Goal: Information Seeking & Learning: Understand process/instructions

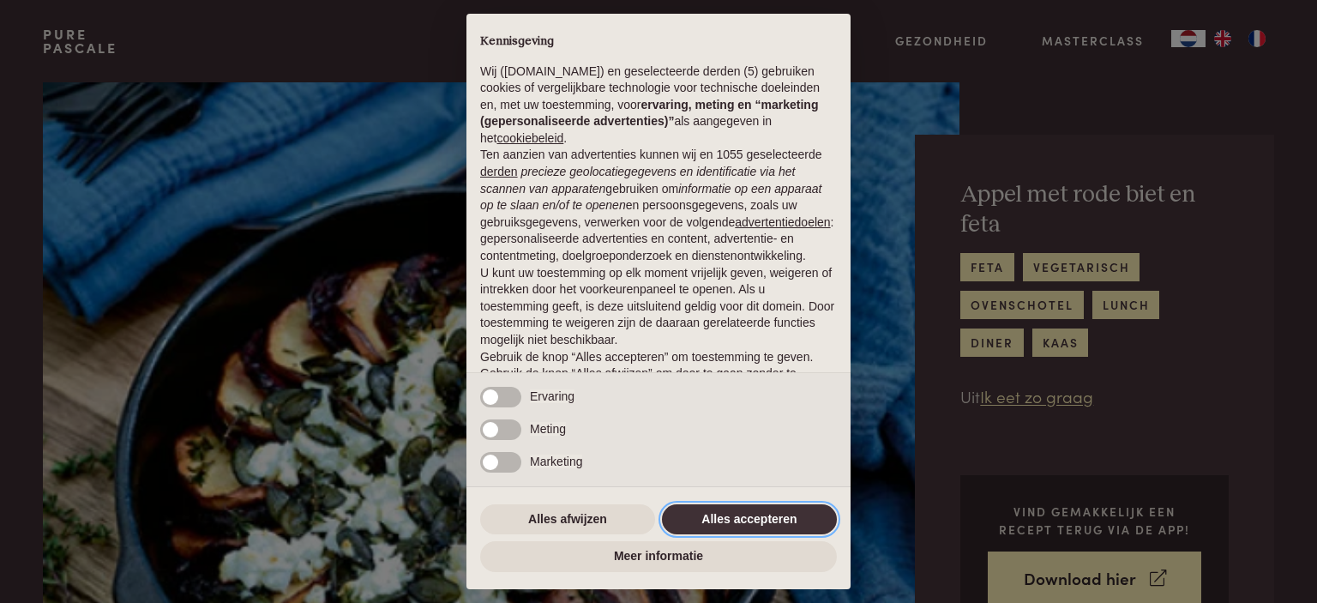
click at [722, 525] on button "Alles accepteren" at bounding box center [749, 519] width 175 height 31
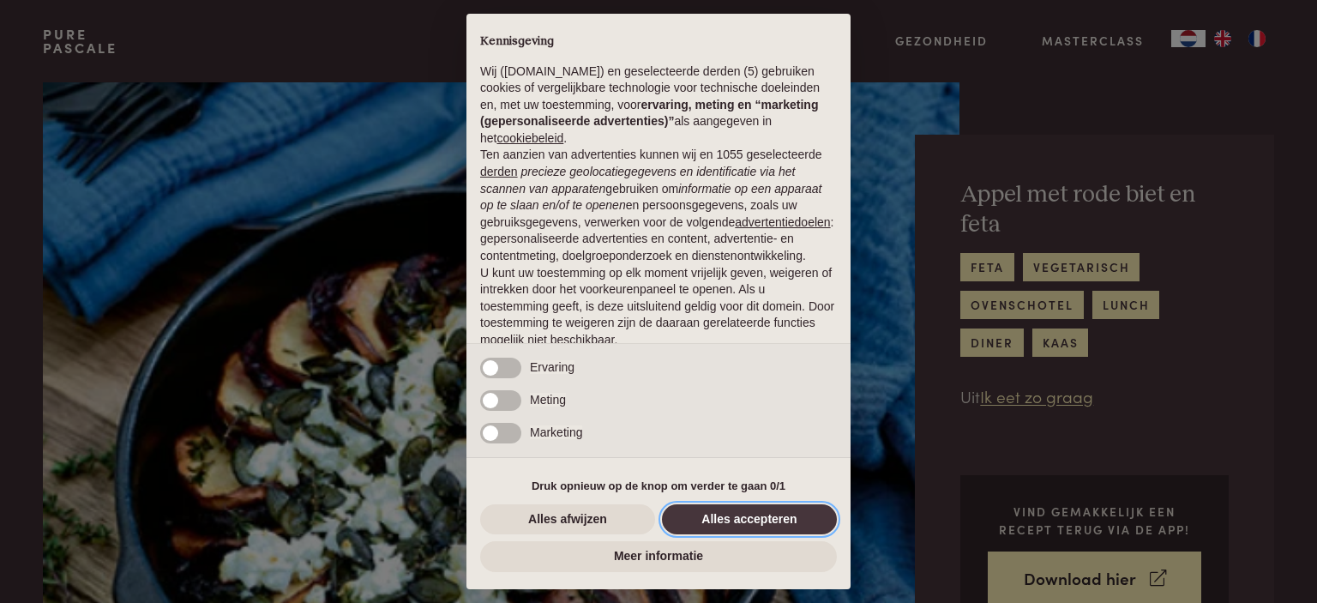
scroll to position [68, 0]
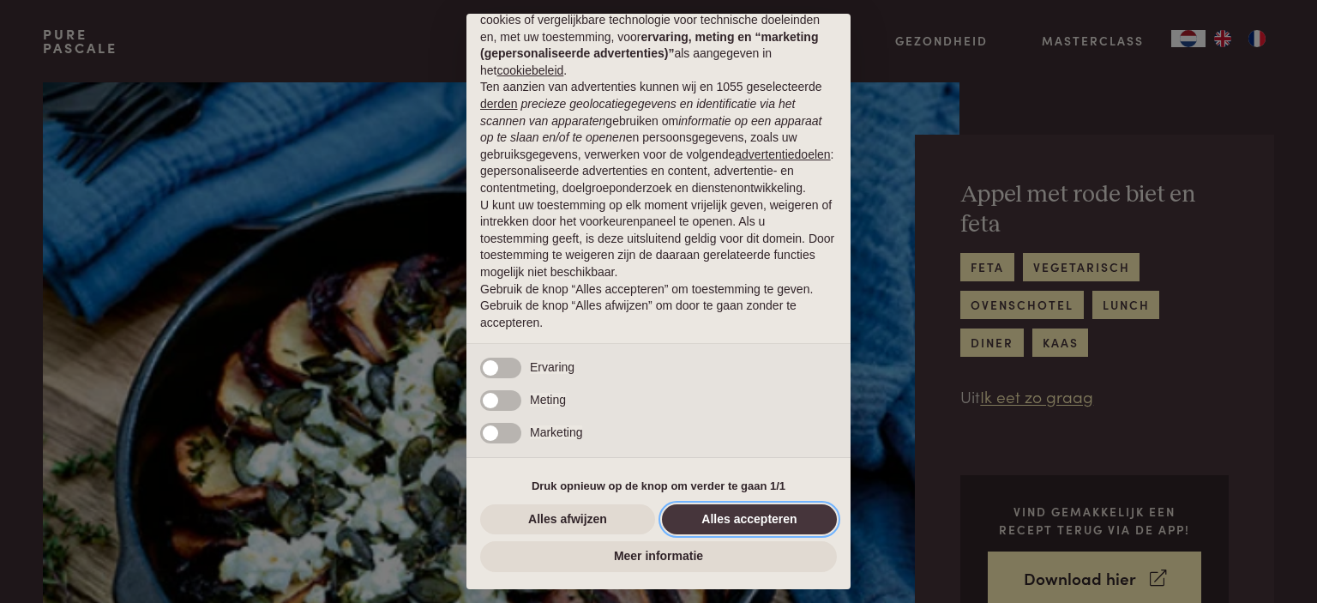
click at [722, 525] on button "Alles accepteren" at bounding box center [749, 519] width 175 height 31
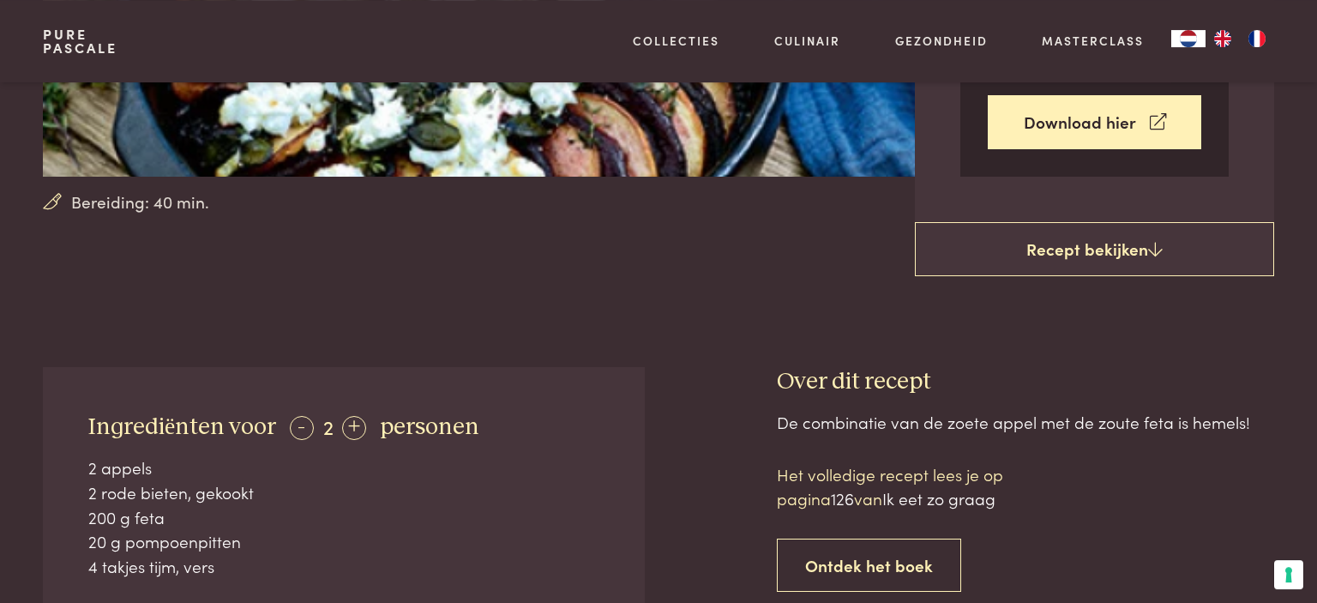
scroll to position [502, 0]
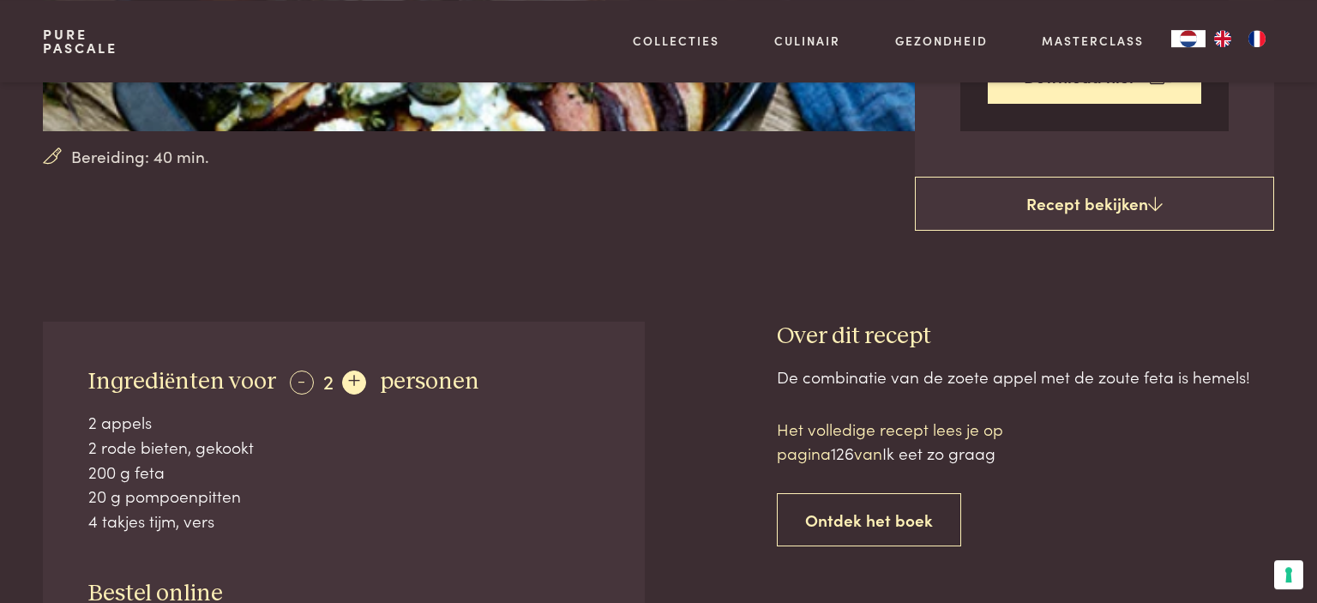
click at [348, 375] on div "+" at bounding box center [354, 382] width 24 height 24
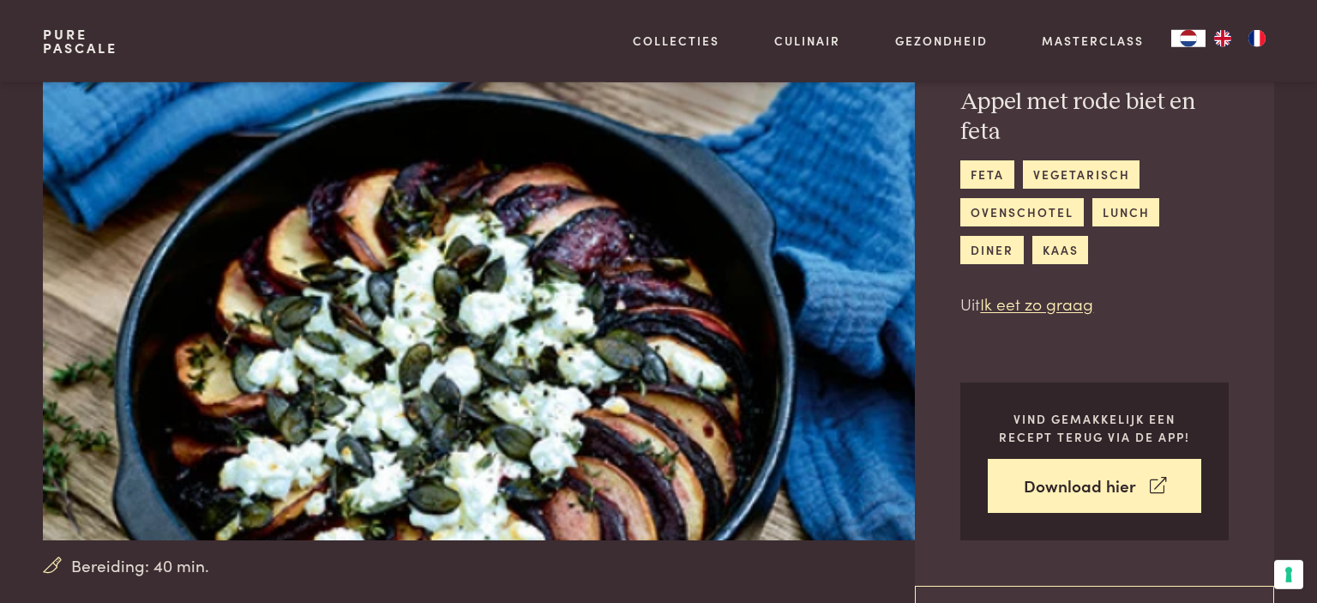
scroll to position [91, 0]
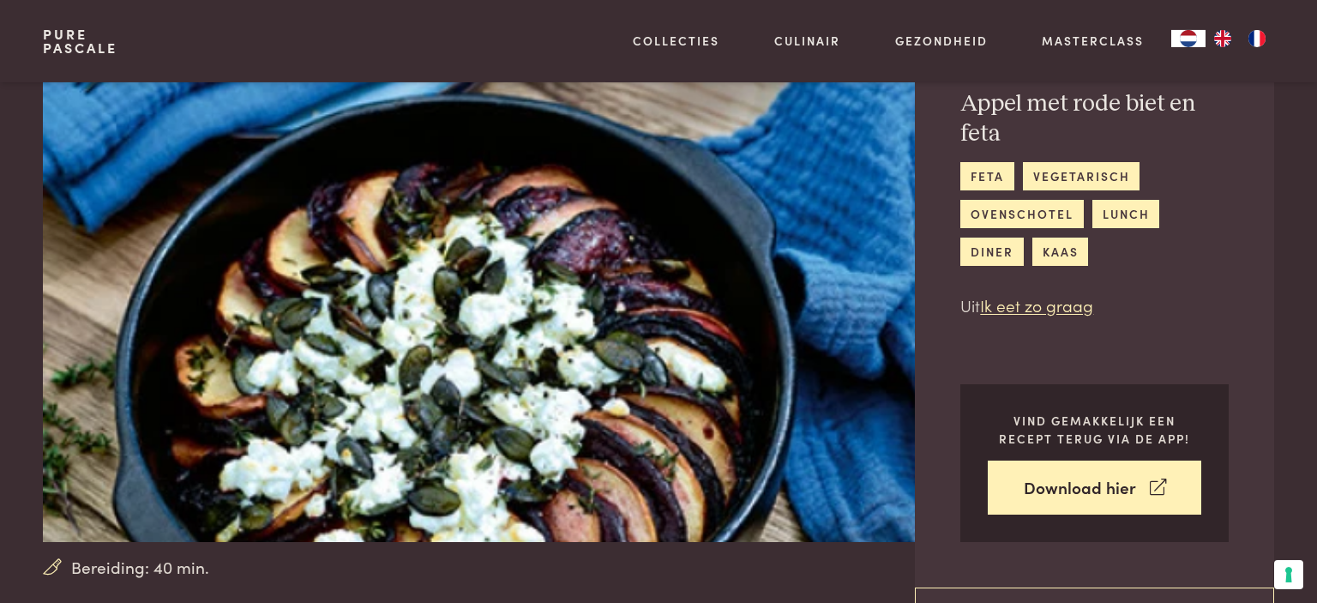
click at [348, 376] on img at bounding box center [501, 266] width 917 height 550
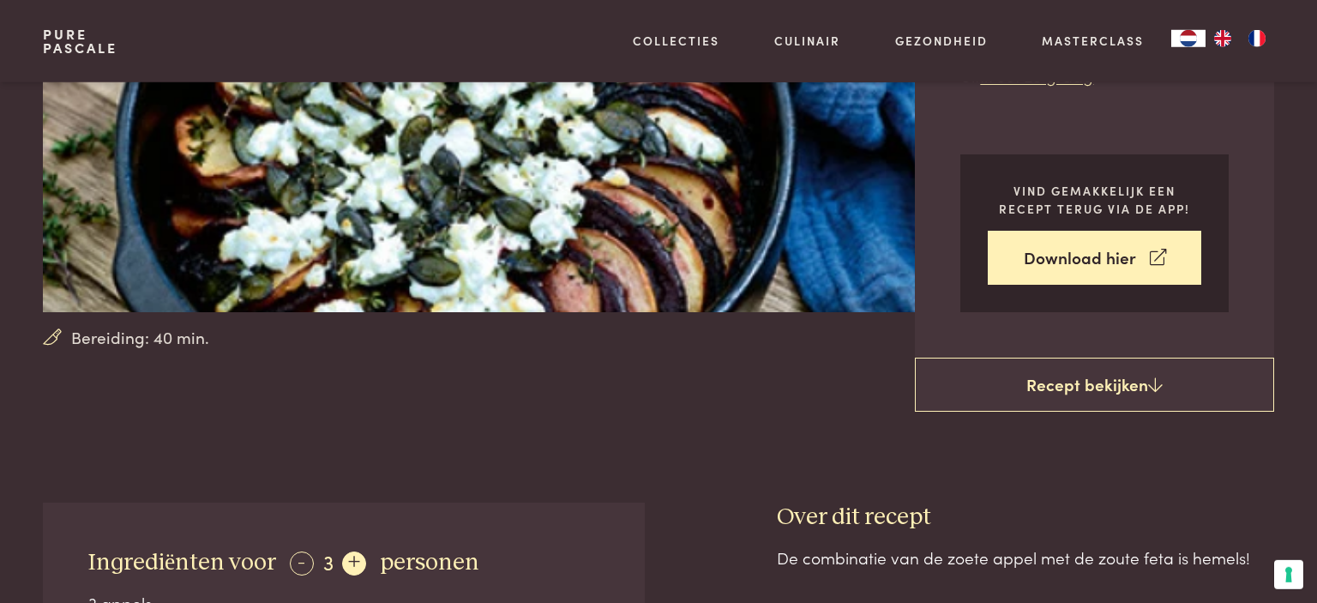
scroll to position [324, 0]
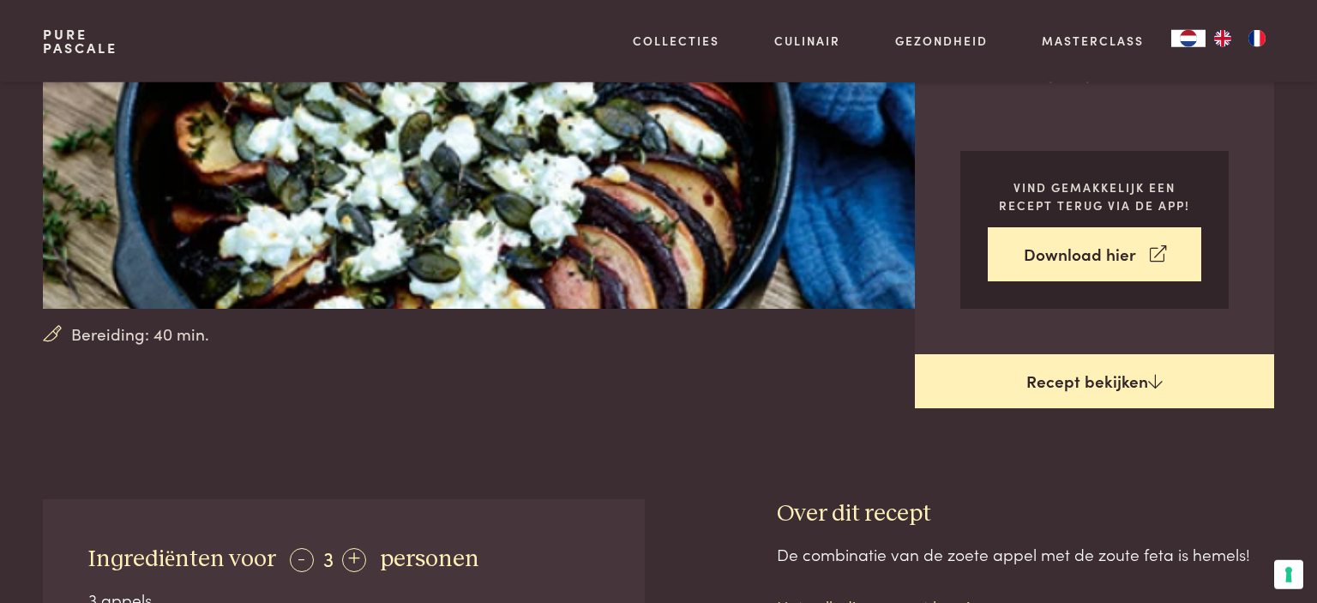
click at [1066, 379] on link "Recept bekijken" at bounding box center [1094, 381] width 359 height 55
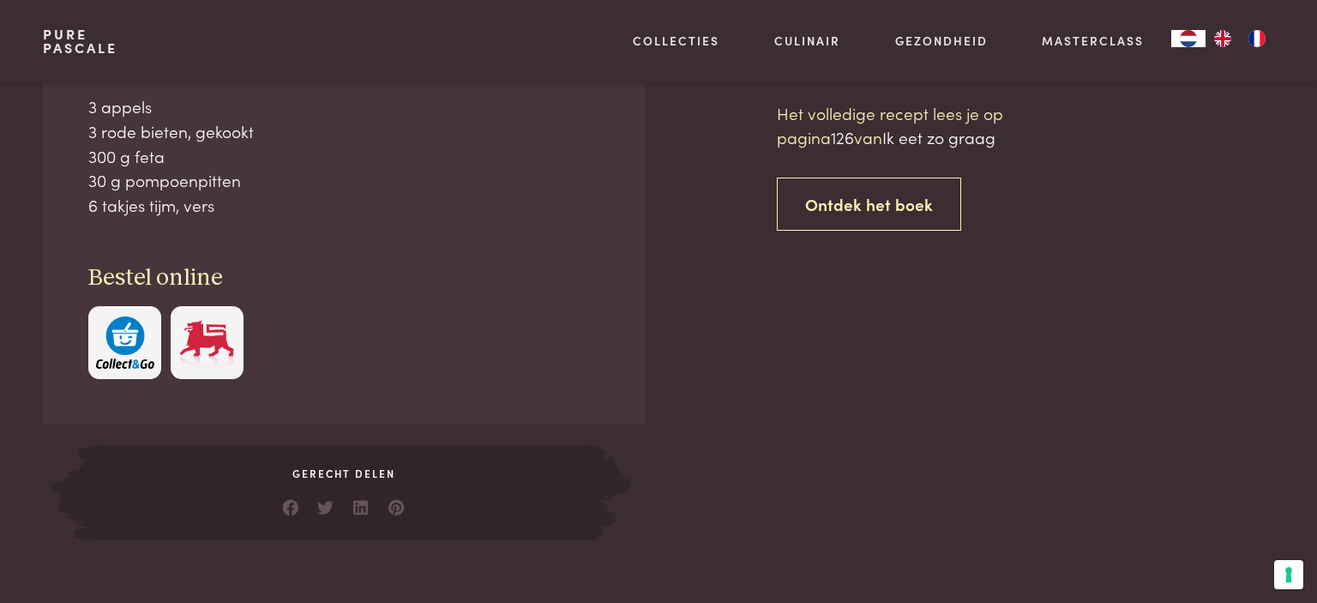
scroll to position [821, 0]
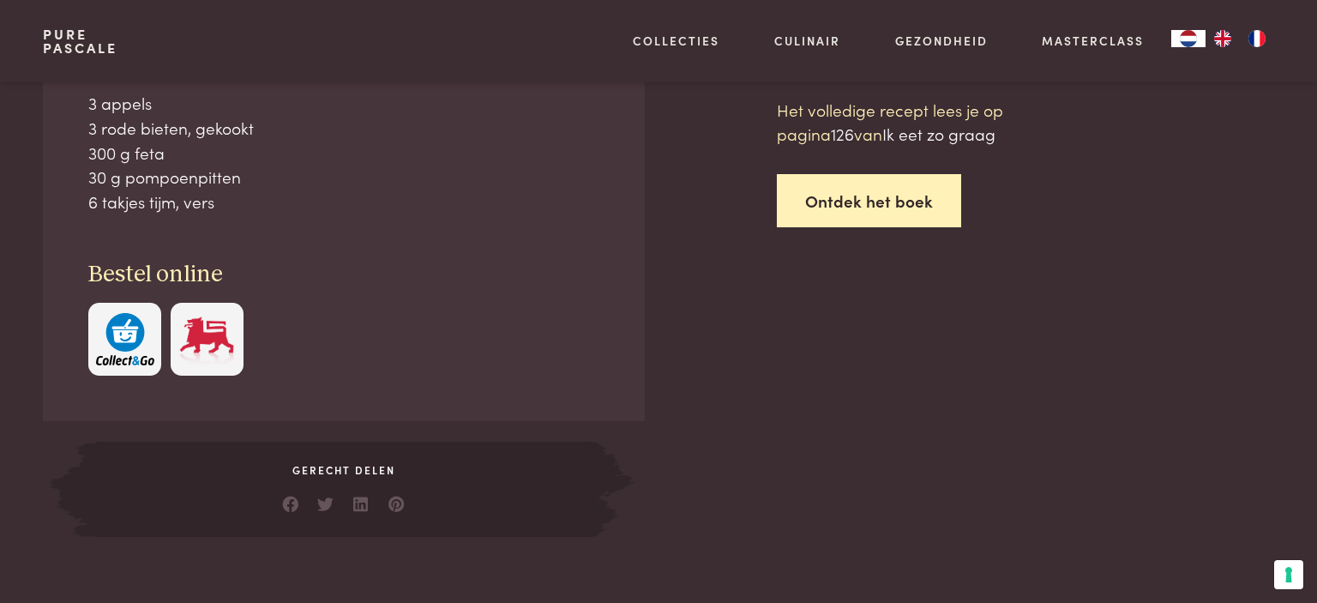
click at [887, 197] on link "Ontdek het boek" at bounding box center [869, 201] width 184 height 54
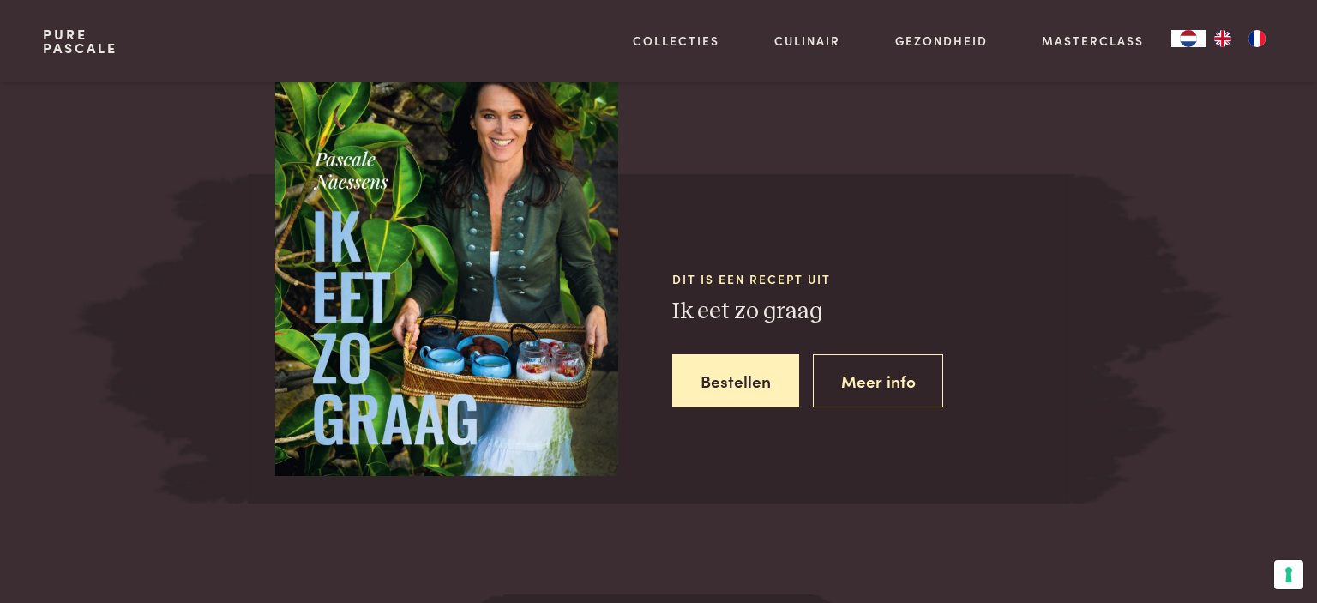
scroll to position [1537, 0]
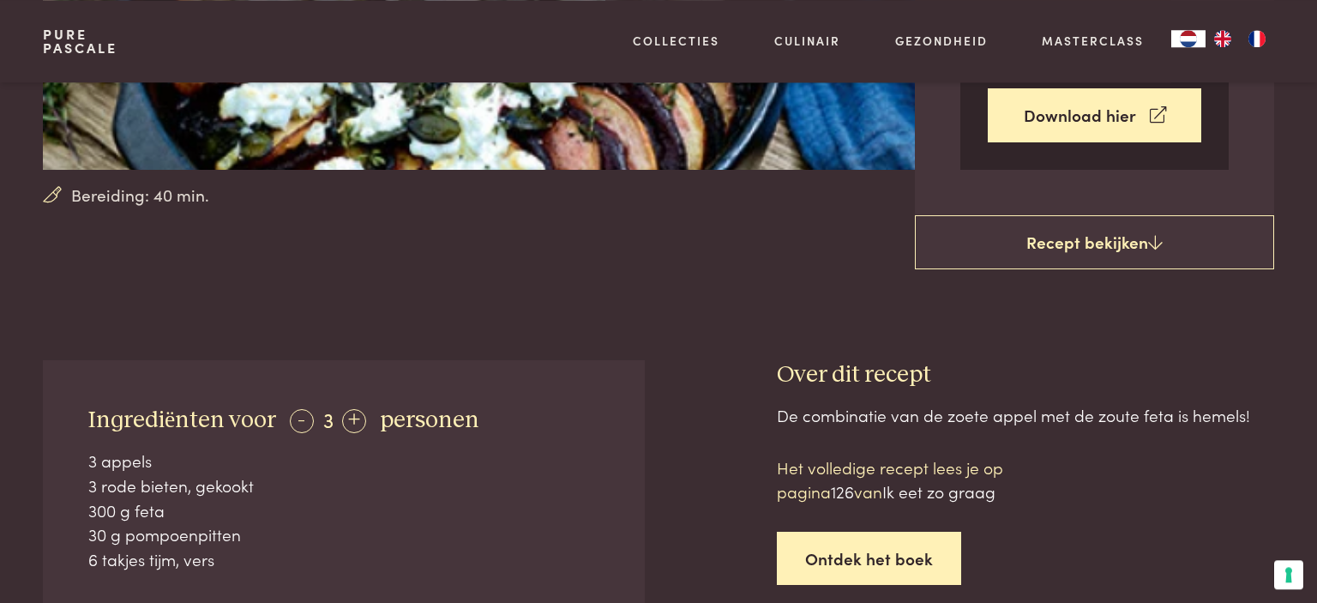
scroll to position [462, 0]
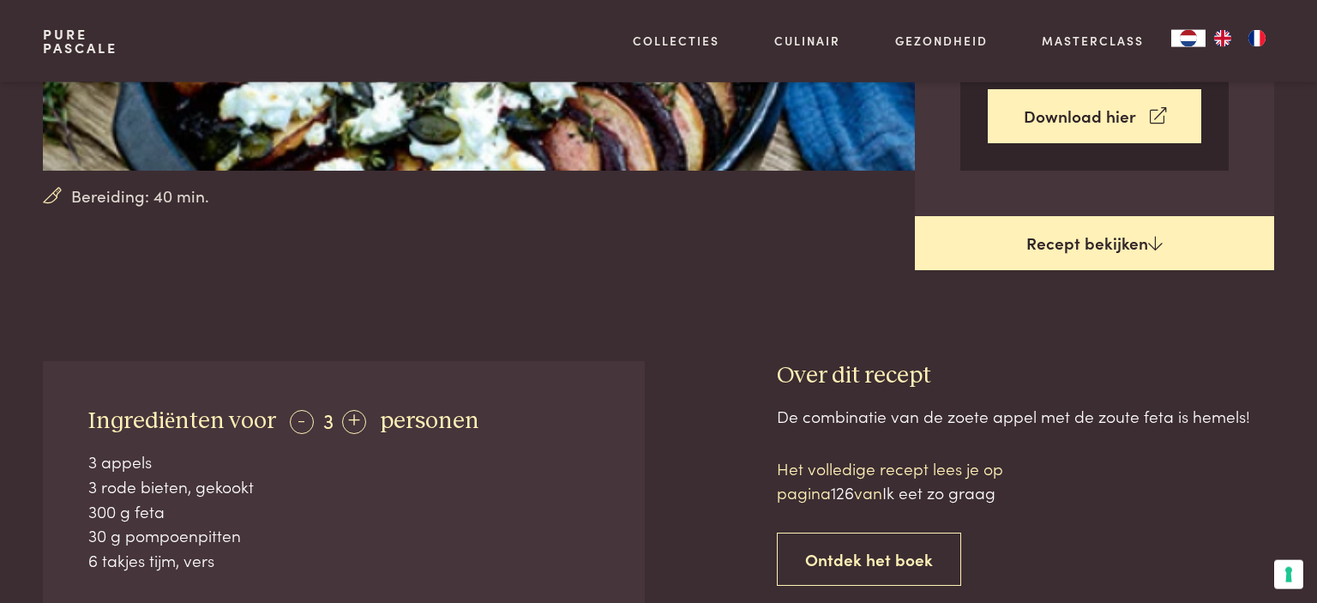
click at [1152, 241] on icon at bounding box center [1155, 243] width 15 height 16
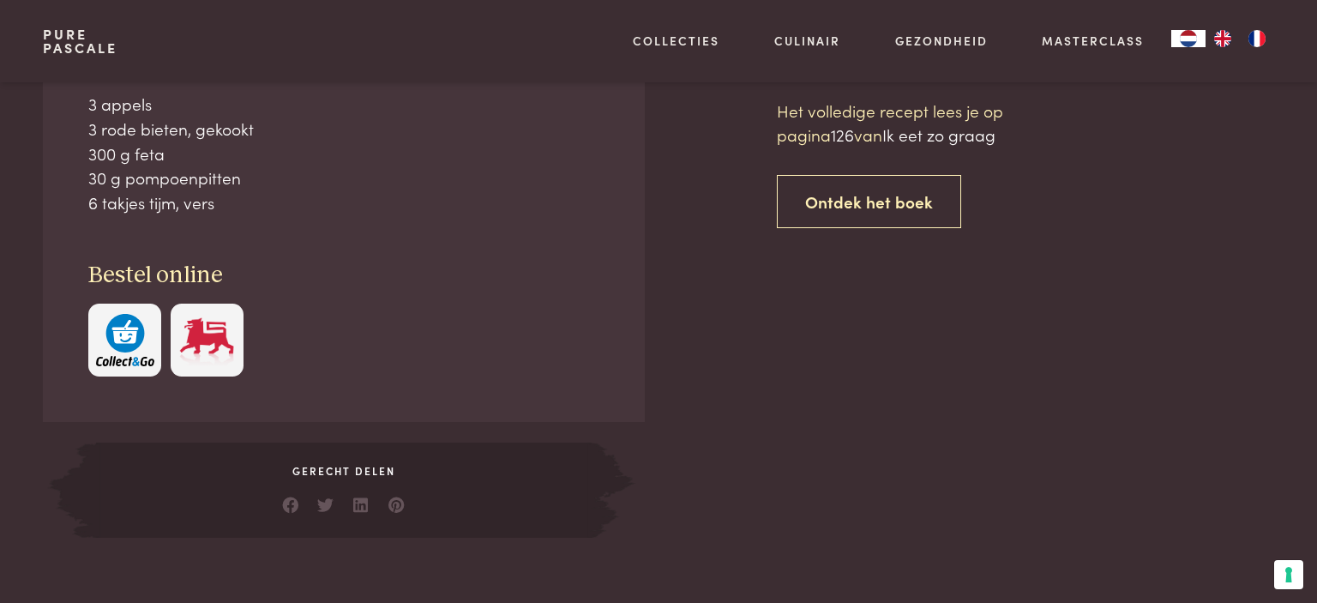
scroll to position [821, 0]
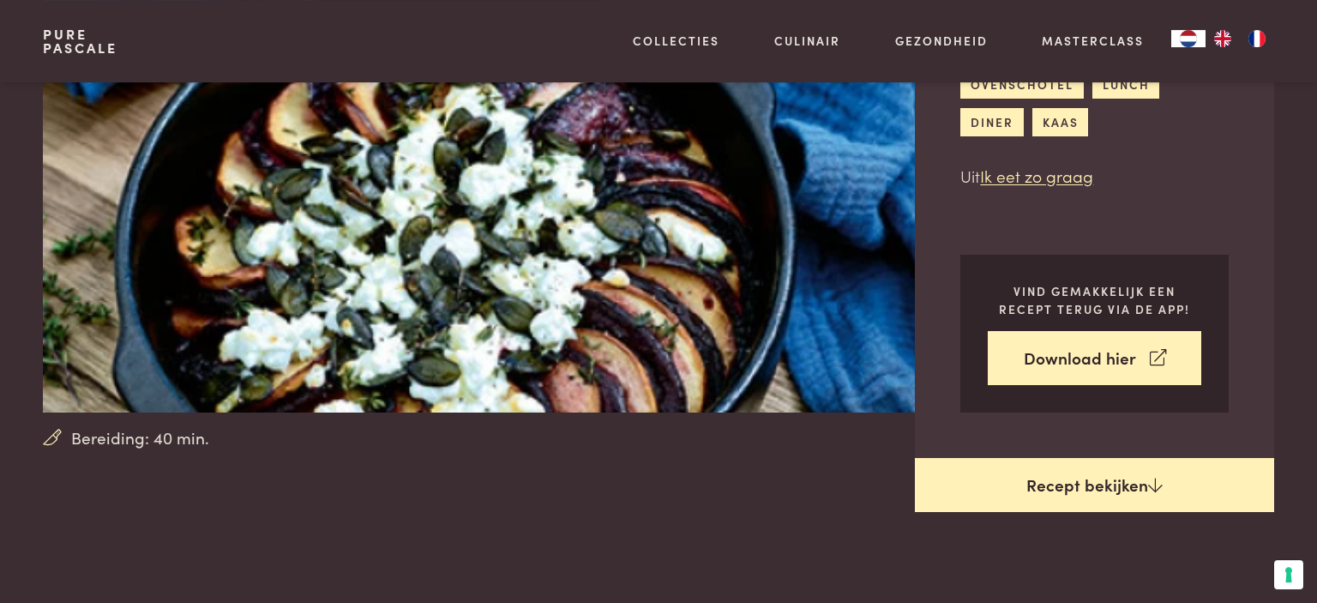
scroll to position [219, 0]
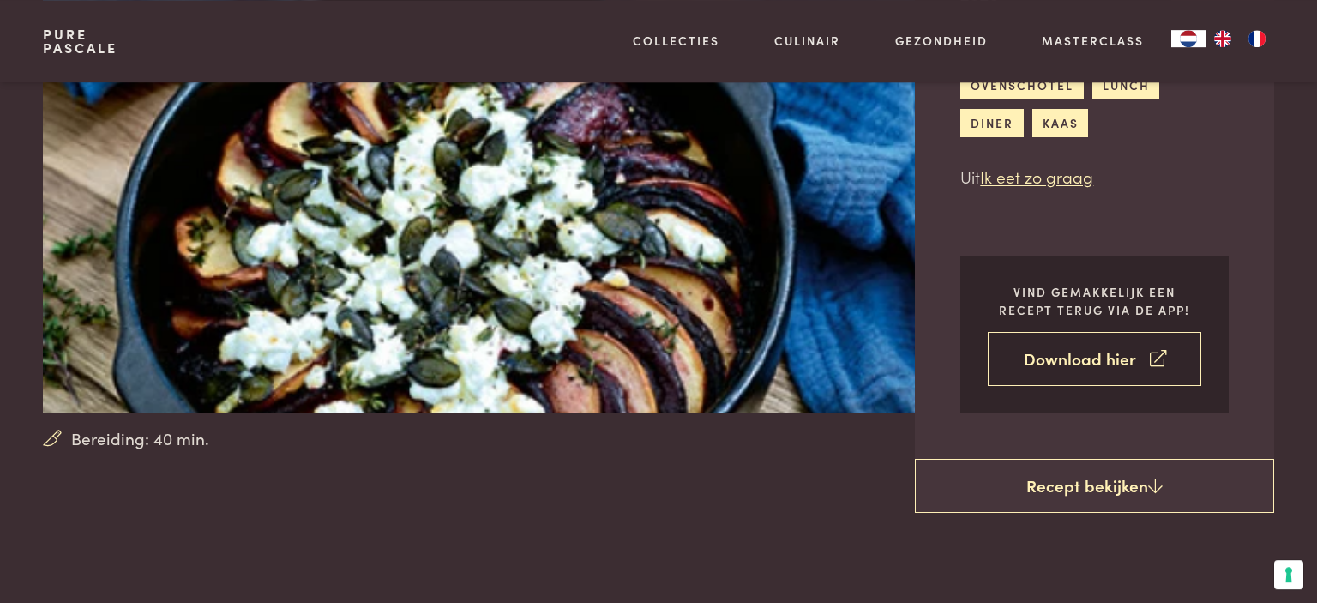
click at [1157, 357] on icon at bounding box center [1158, 358] width 16 height 25
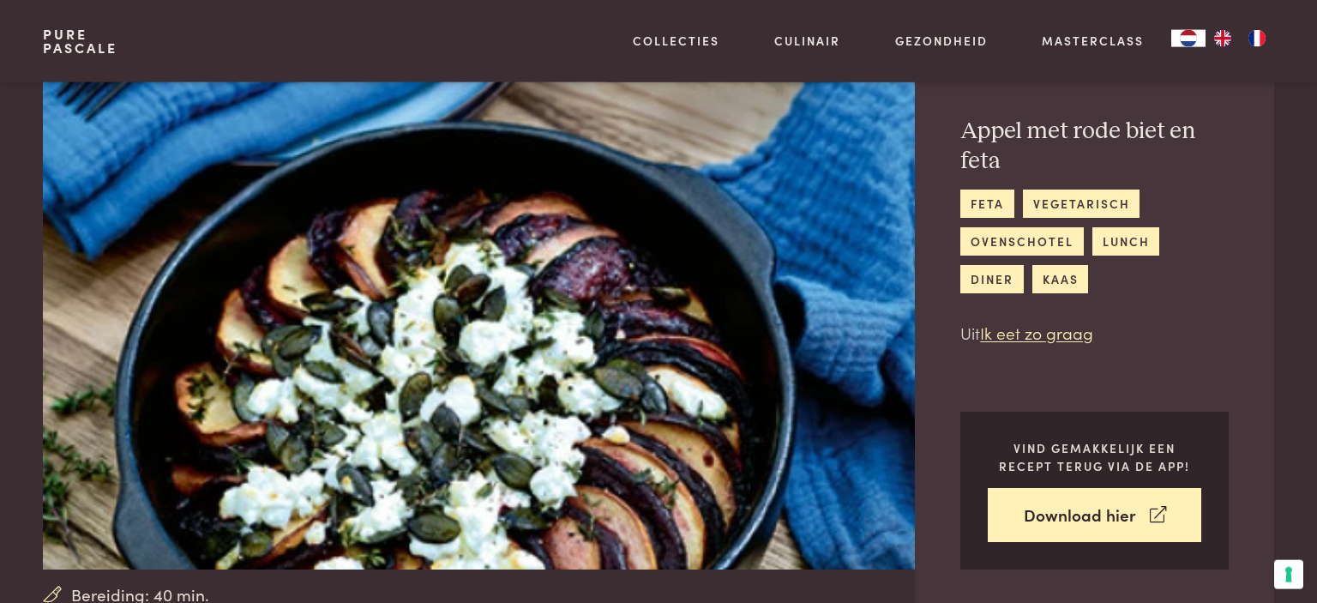
scroll to position [0, 0]
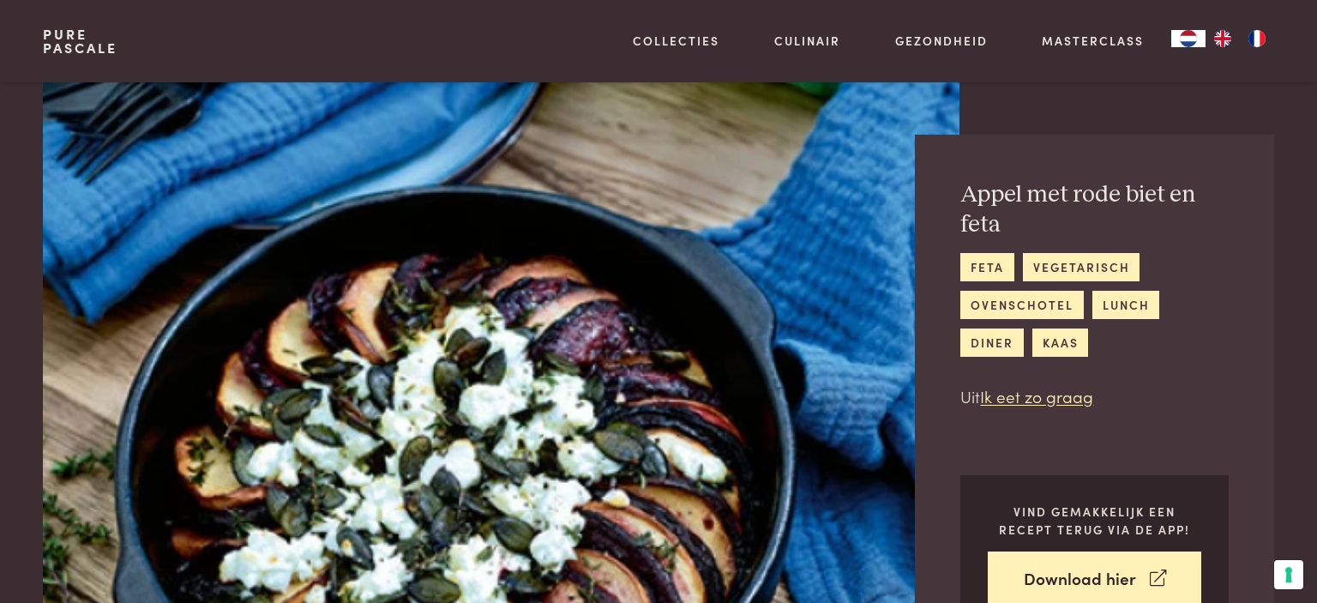
scroll to position [821, 0]
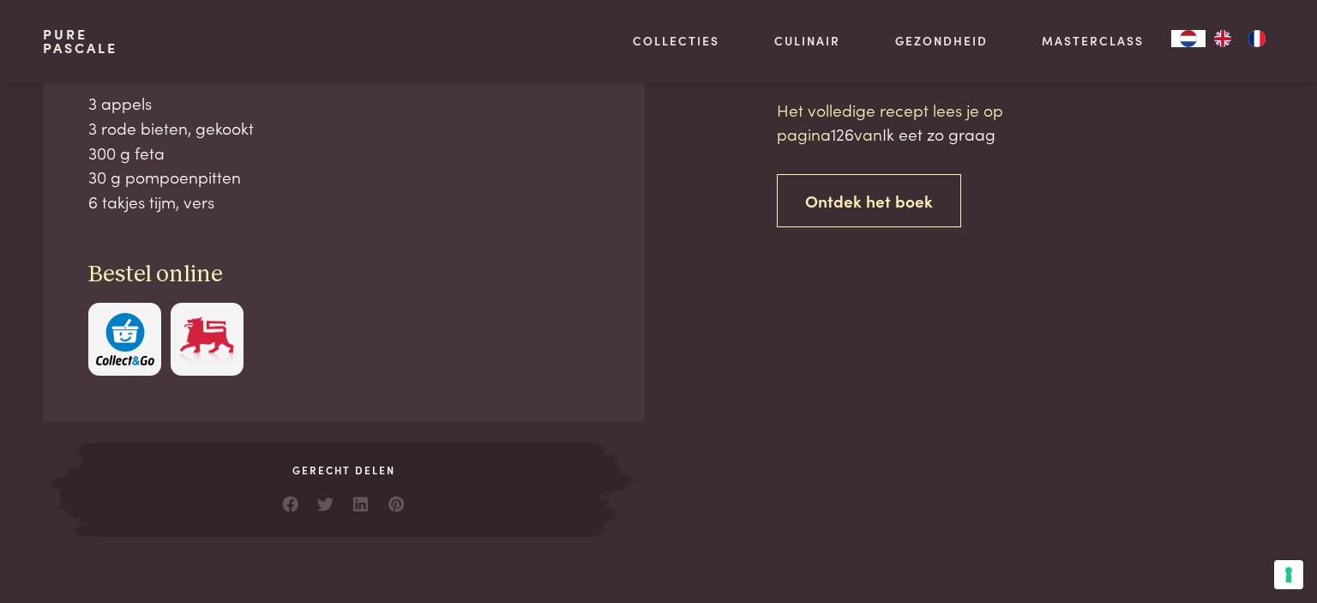
scroll to position [1537, 0]
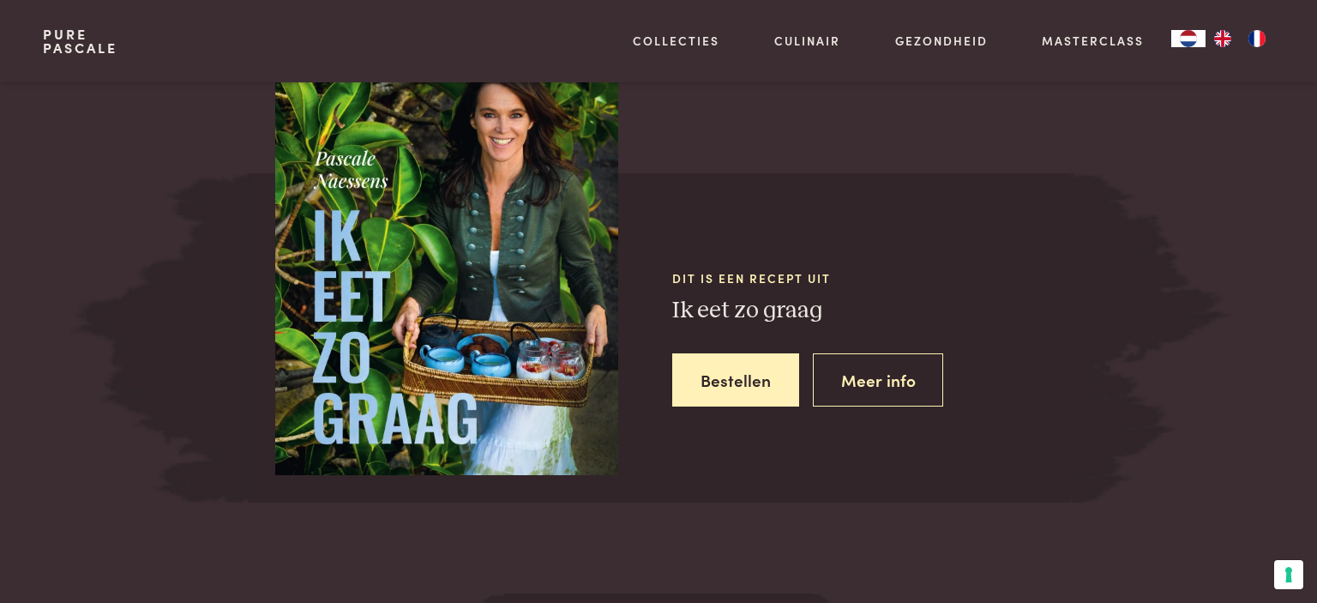
scroll to position [821, 0]
